Goal: Navigation & Orientation: Find specific page/section

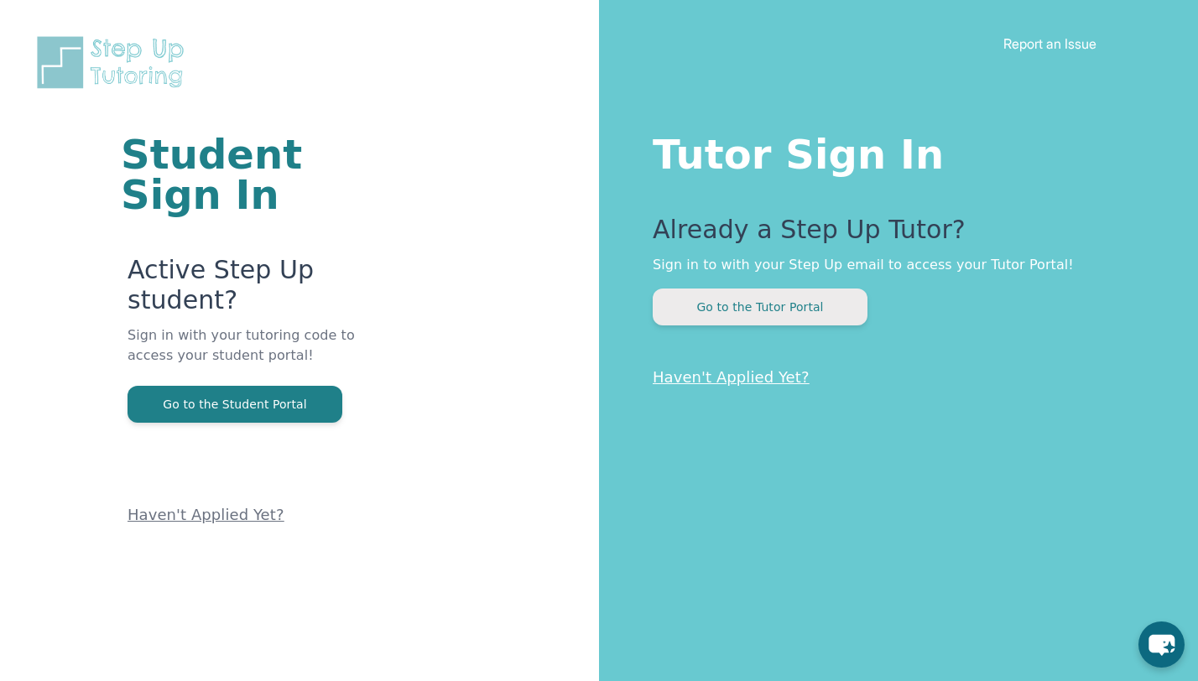
click at [723, 314] on button "Go to the Tutor Portal" at bounding box center [759, 306] width 215 height 37
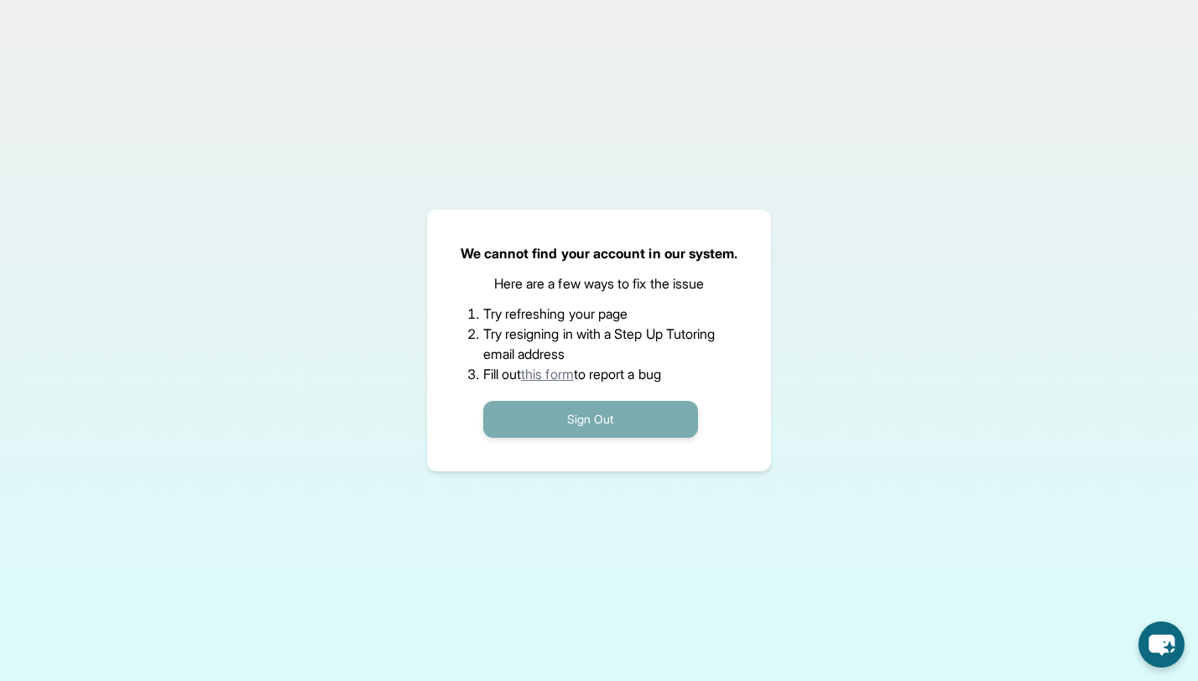
click at [583, 420] on button "Sign Out" at bounding box center [590, 419] width 215 height 37
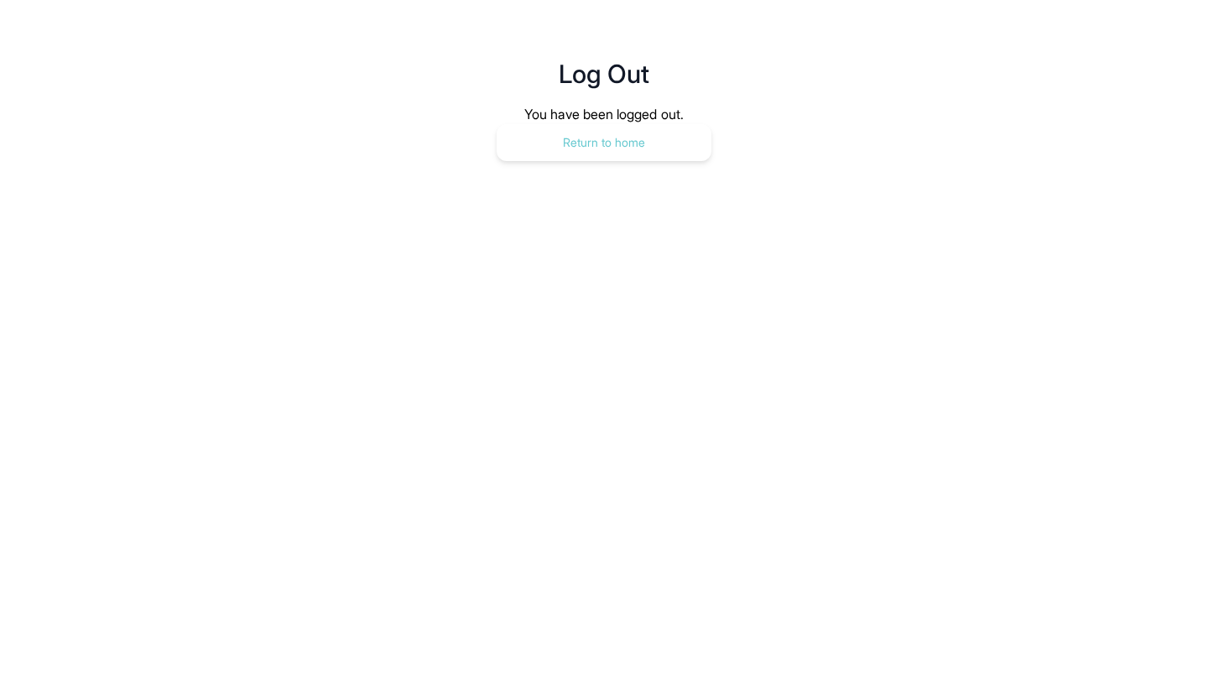
click at [662, 132] on button "Return to home" at bounding box center [603, 142] width 215 height 37
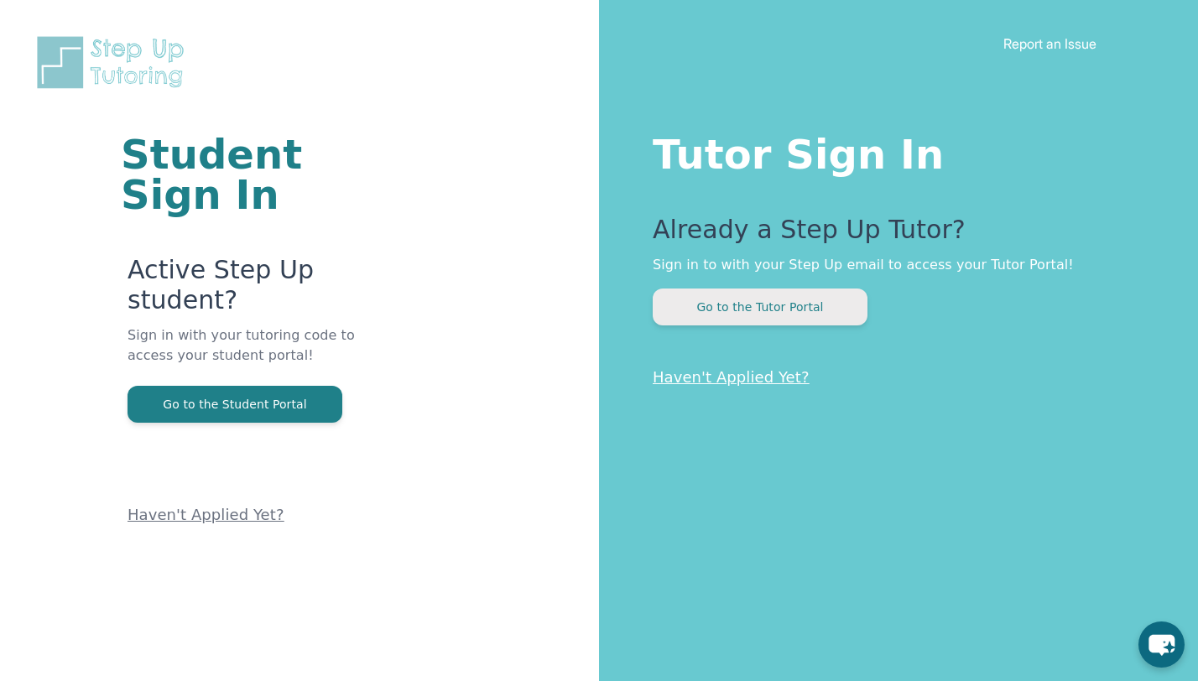
click at [764, 309] on button "Go to the Tutor Portal" at bounding box center [759, 306] width 215 height 37
